Goal: Information Seeking & Learning: Learn about a topic

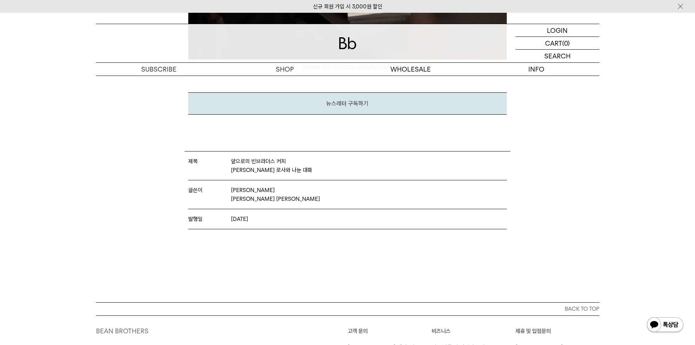
drag, startPoint x: 557, startPoint y: 197, endPoint x: 504, endPoint y: 362, distance: 173.4
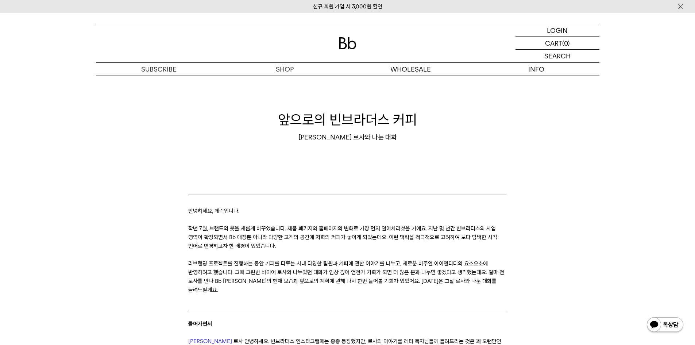
drag, startPoint x: 611, startPoint y: 214, endPoint x: 442, endPoint y: 24, distance: 254.4
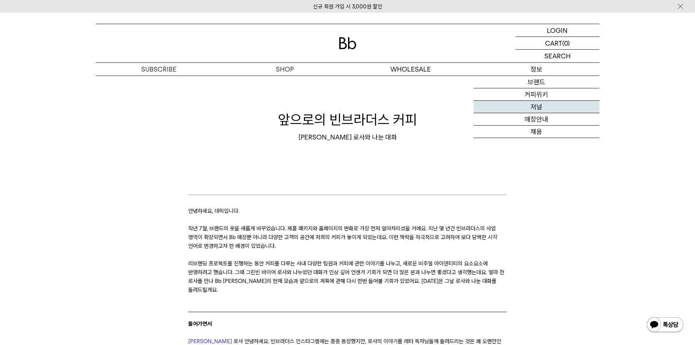
click at [537, 109] on link "저널" at bounding box center [537, 107] width 126 height 12
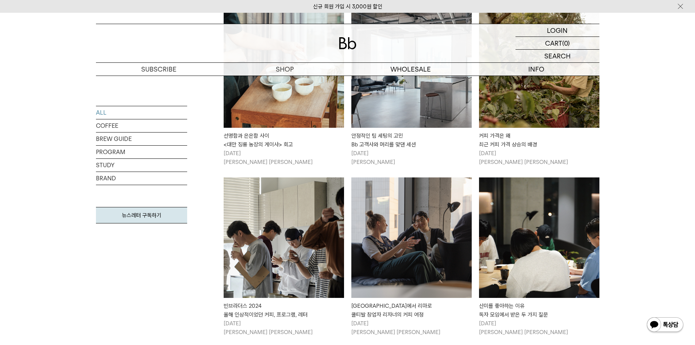
scroll to position [913, 0]
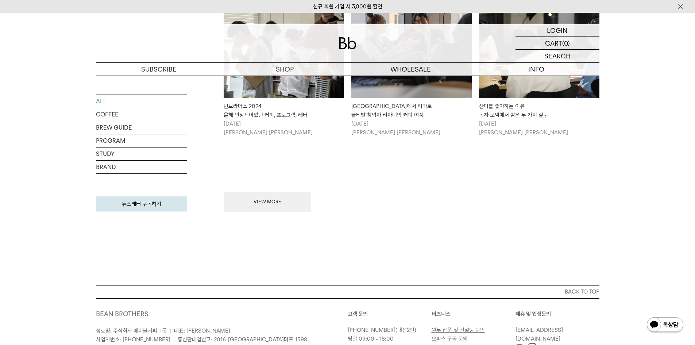
click at [301, 201] on button "VIEW MORE" at bounding box center [268, 202] width 88 height 20
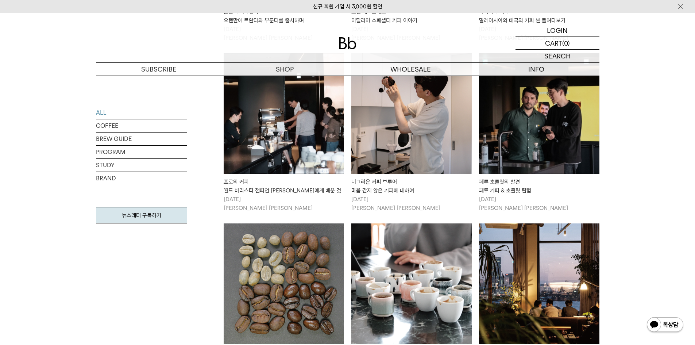
scroll to position [1351, 0]
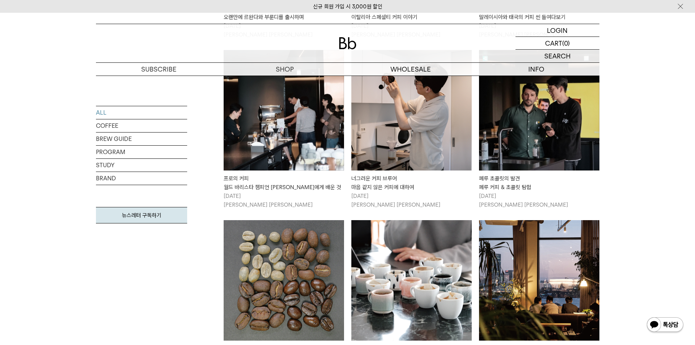
click at [569, 153] on img at bounding box center [539, 110] width 120 height 120
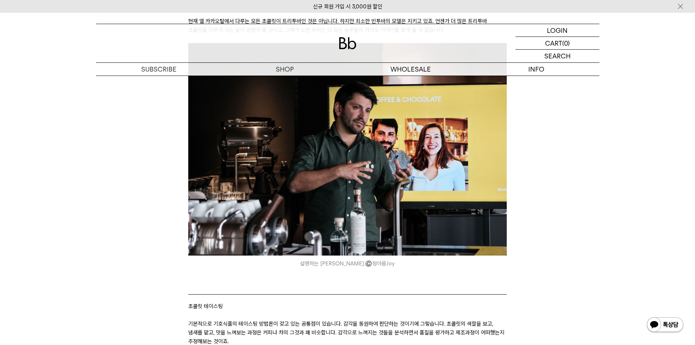
scroll to position [2482, 0]
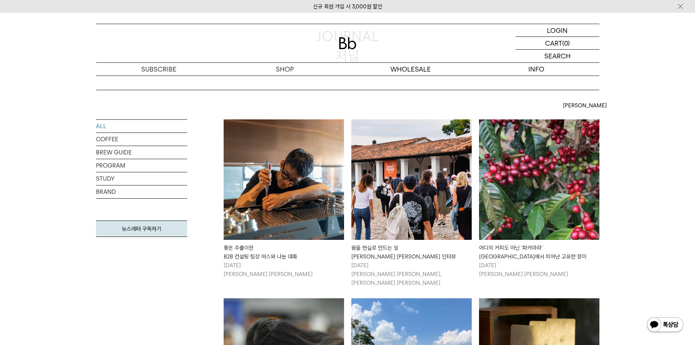
scroll to position [256, 0]
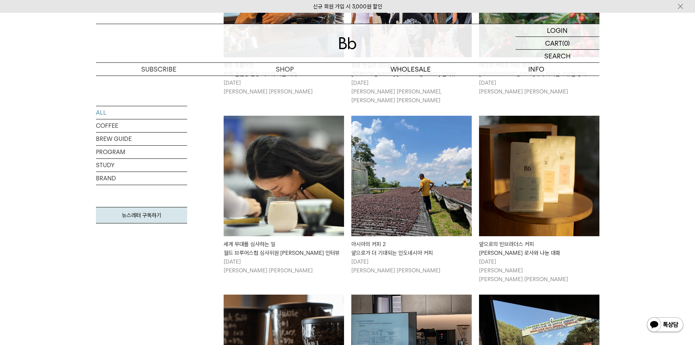
click at [262, 192] on img at bounding box center [284, 176] width 120 height 120
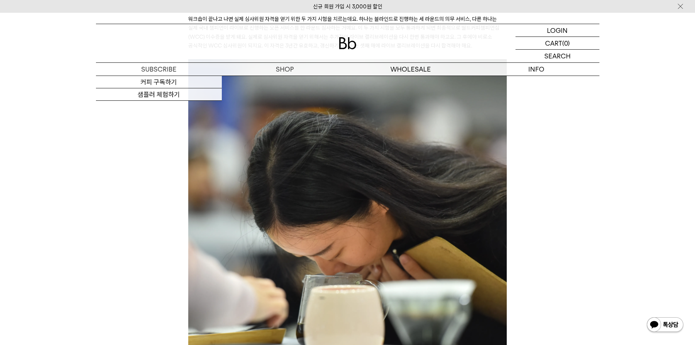
scroll to position [2555, 0]
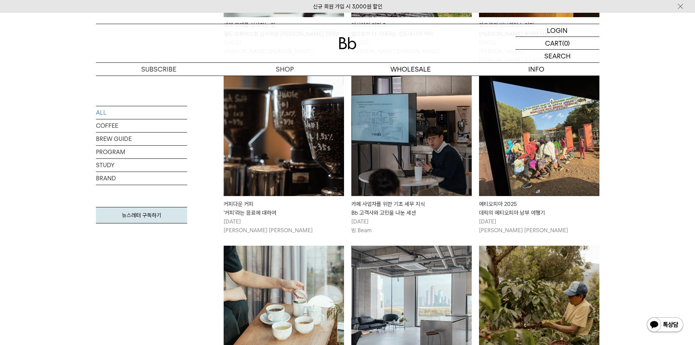
scroll to position [621, 0]
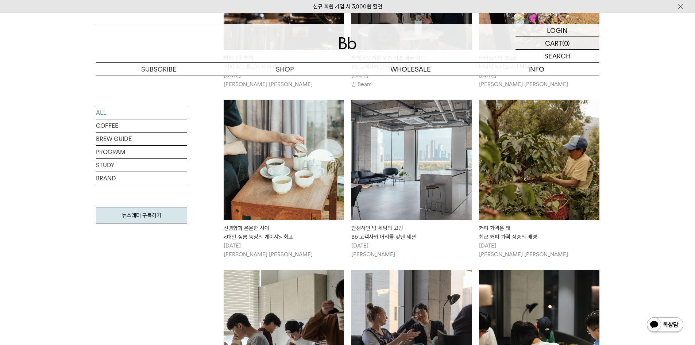
click at [414, 278] on img at bounding box center [412, 330] width 120 height 120
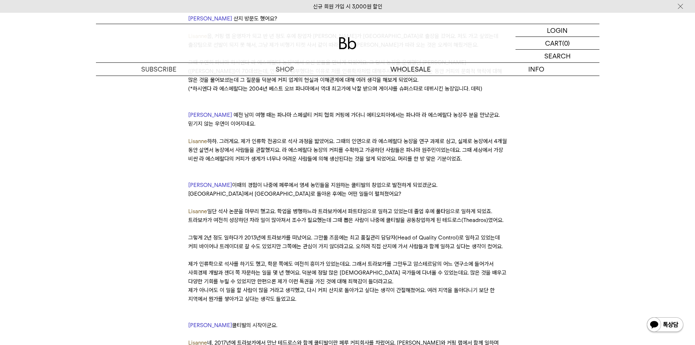
scroll to position [1971, 0]
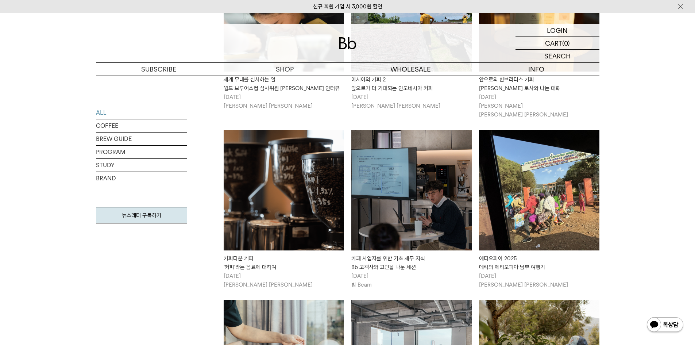
scroll to position [438, 0]
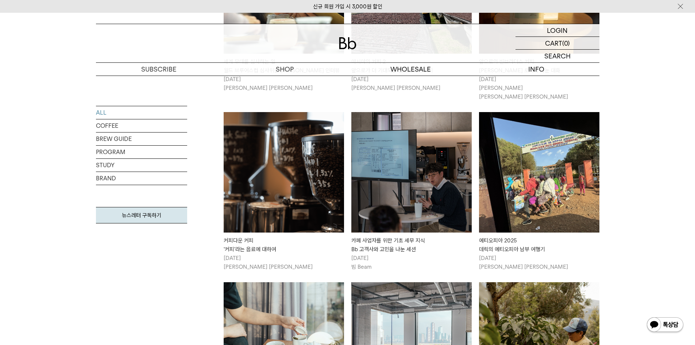
click at [273, 183] on img at bounding box center [284, 172] width 120 height 120
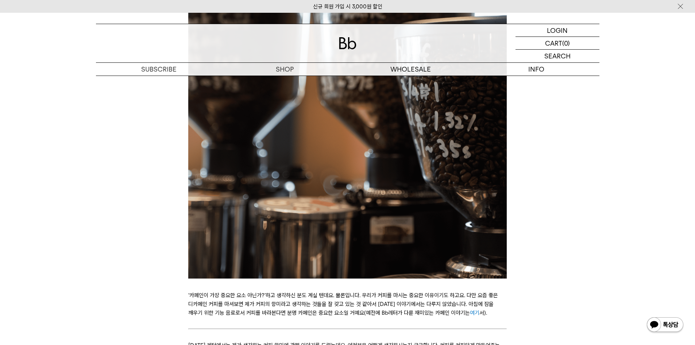
scroll to position [2154, 0]
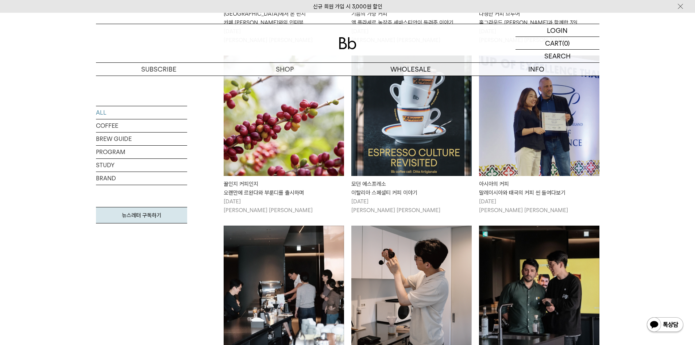
scroll to position [1192, 0]
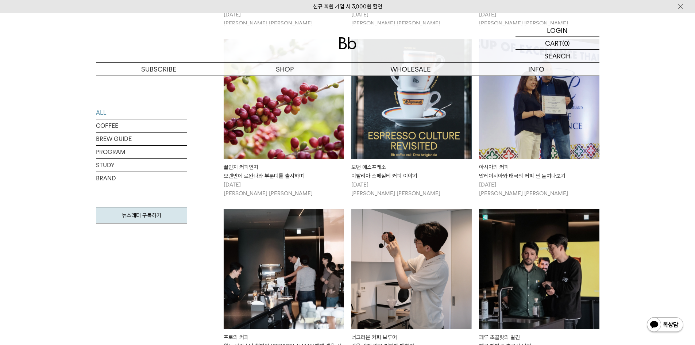
click at [544, 276] on img at bounding box center [539, 269] width 120 height 120
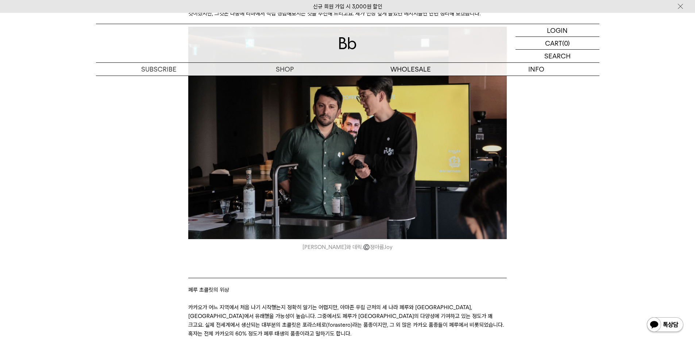
scroll to position [1132, 0]
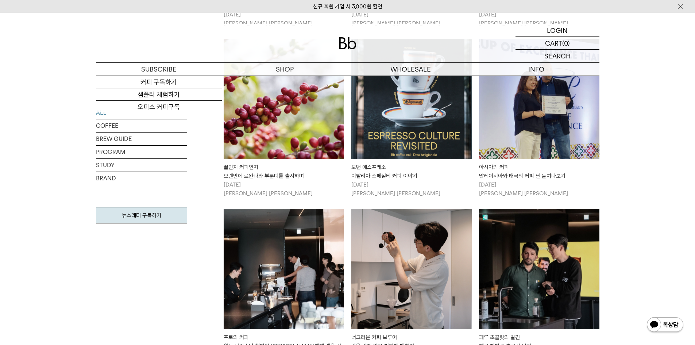
click at [399, 209] on img at bounding box center [412, 269] width 120 height 120
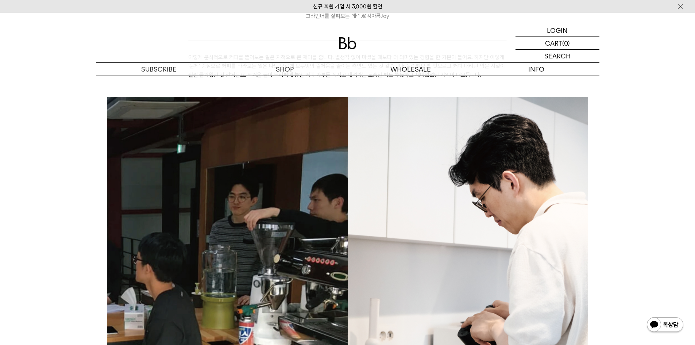
scroll to position [1022, 0]
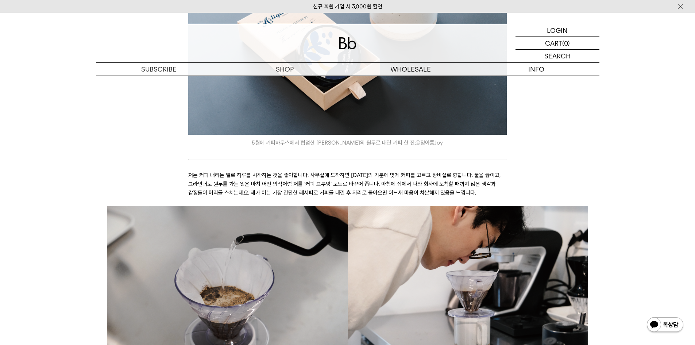
scroll to position [365, 0]
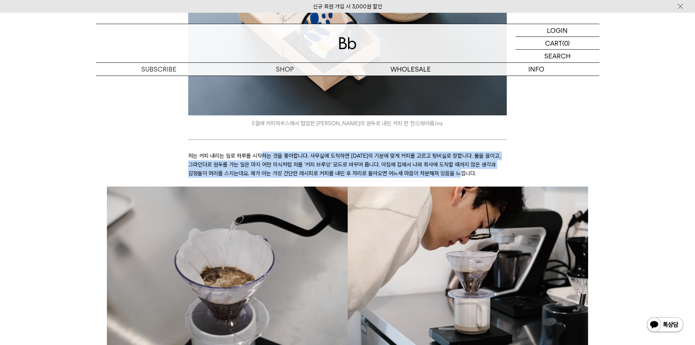
drag, startPoint x: 261, startPoint y: 155, endPoint x: 482, endPoint y: 174, distance: 221.3
click at [482, 174] on p "저는 커피 내리는 일로 하루를 시작하는 것을 좋아합니다. 사무실에 도착하면 [DATE]의 기분에 맞게 커피를 고르고 탕비실로 향합니다. 물을 …" at bounding box center [347, 164] width 319 height 26
drag, startPoint x: 482, startPoint y: 174, endPoint x: 182, endPoint y: 158, distance: 300.5
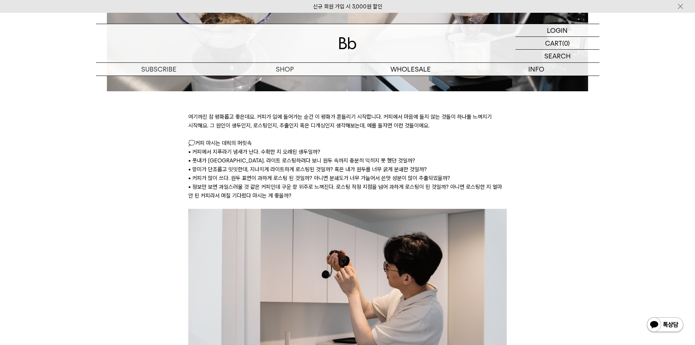
scroll to position [621, 0]
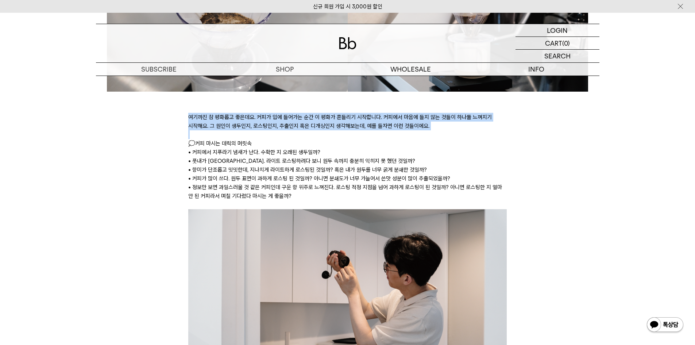
drag, startPoint x: 187, startPoint y: 118, endPoint x: 452, endPoint y: 134, distance: 265.5
click at [452, 134] on p at bounding box center [347, 134] width 319 height 9
drag, startPoint x: 452, startPoint y: 130, endPoint x: 144, endPoint y: 118, distance: 307.6
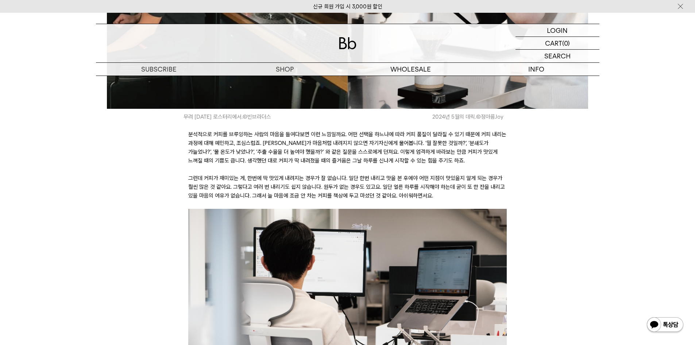
scroll to position [1387, 0]
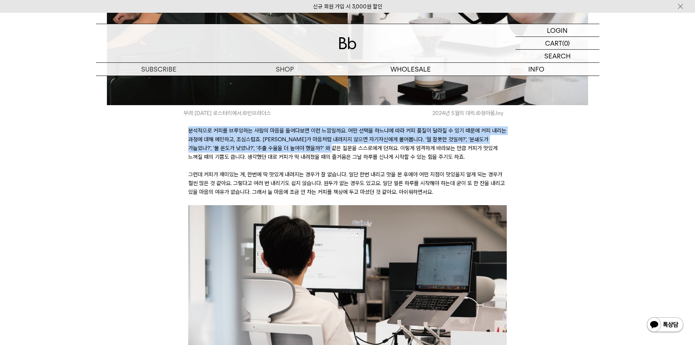
drag, startPoint x: 189, startPoint y: 135, endPoint x: 329, endPoint y: 152, distance: 140.8
click at [329, 152] on p "분석적으로 커피를 브루잉하는 사람의 마음을 들여다보면 이런 느낌일까요. 어떤 선택을 하느냐에 따라 커피 품질이 달라질 수 있기 때문에 커피 내…" at bounding box center [347, 143] width 319 height 35
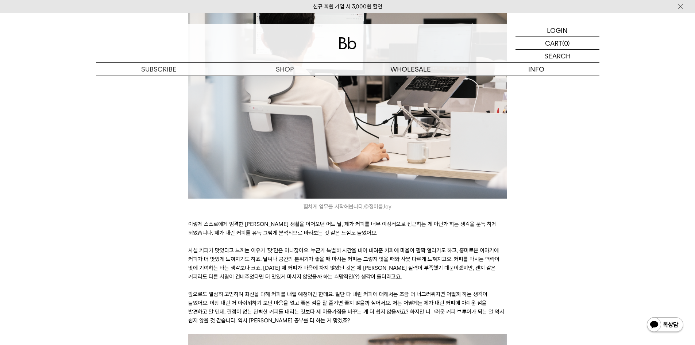
scroll to position [1643, 0]
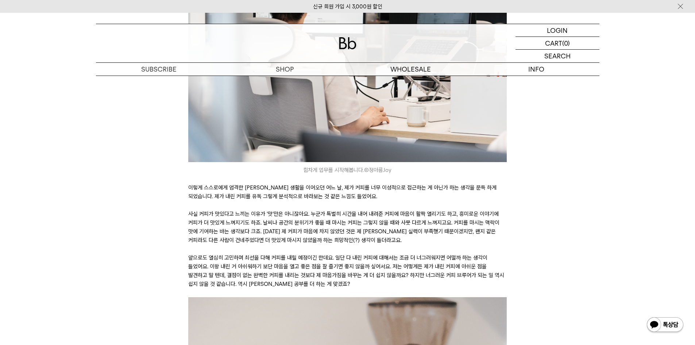
drag, startPoint x: 664, startPoint y: 95, endPoint x: 660, endPoint y: 50, distance: 45.1
